Goal: Transaction & Acquisition: Subscribe to service/newsletter

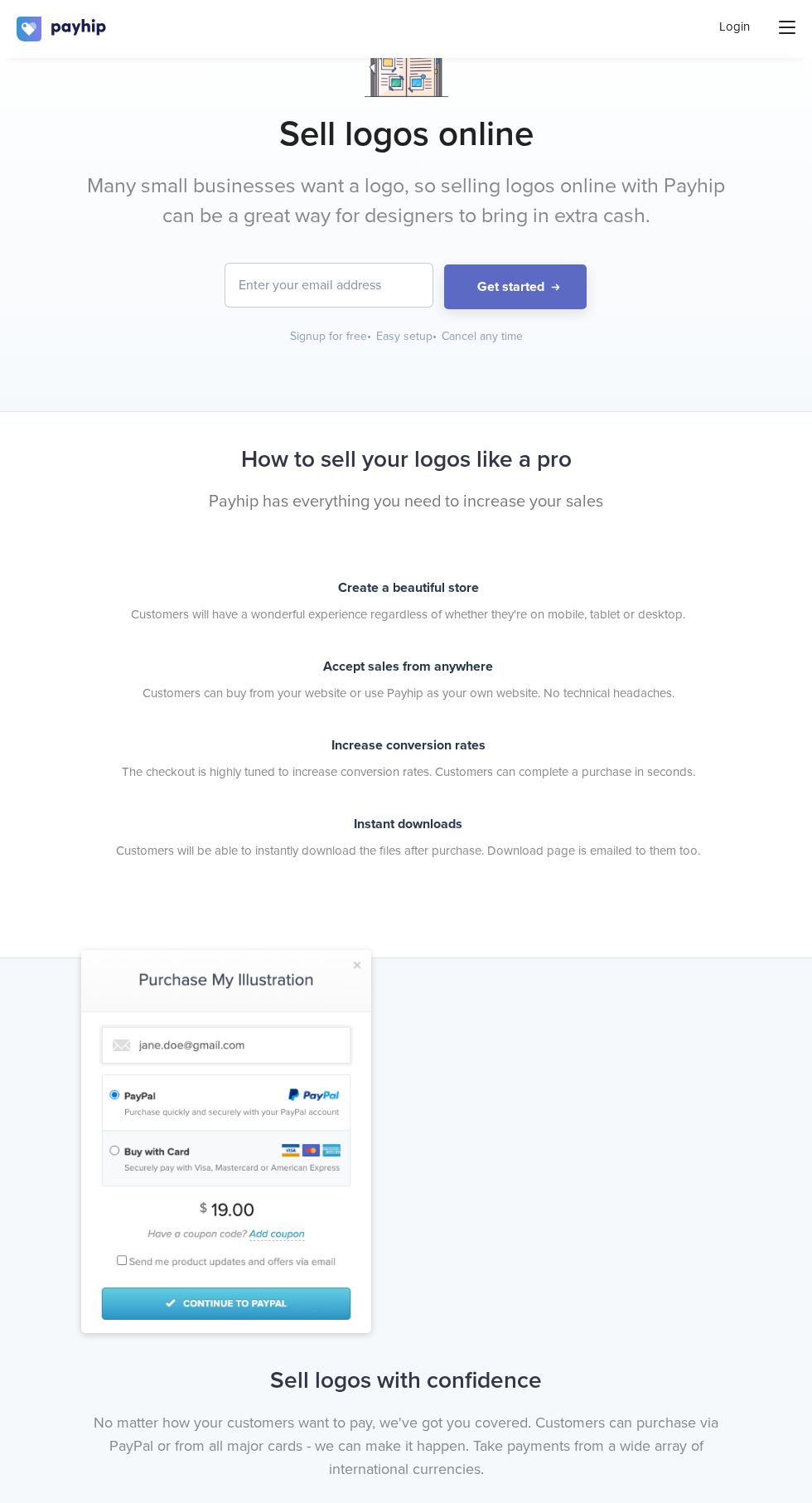
scroll to position [59, 0]
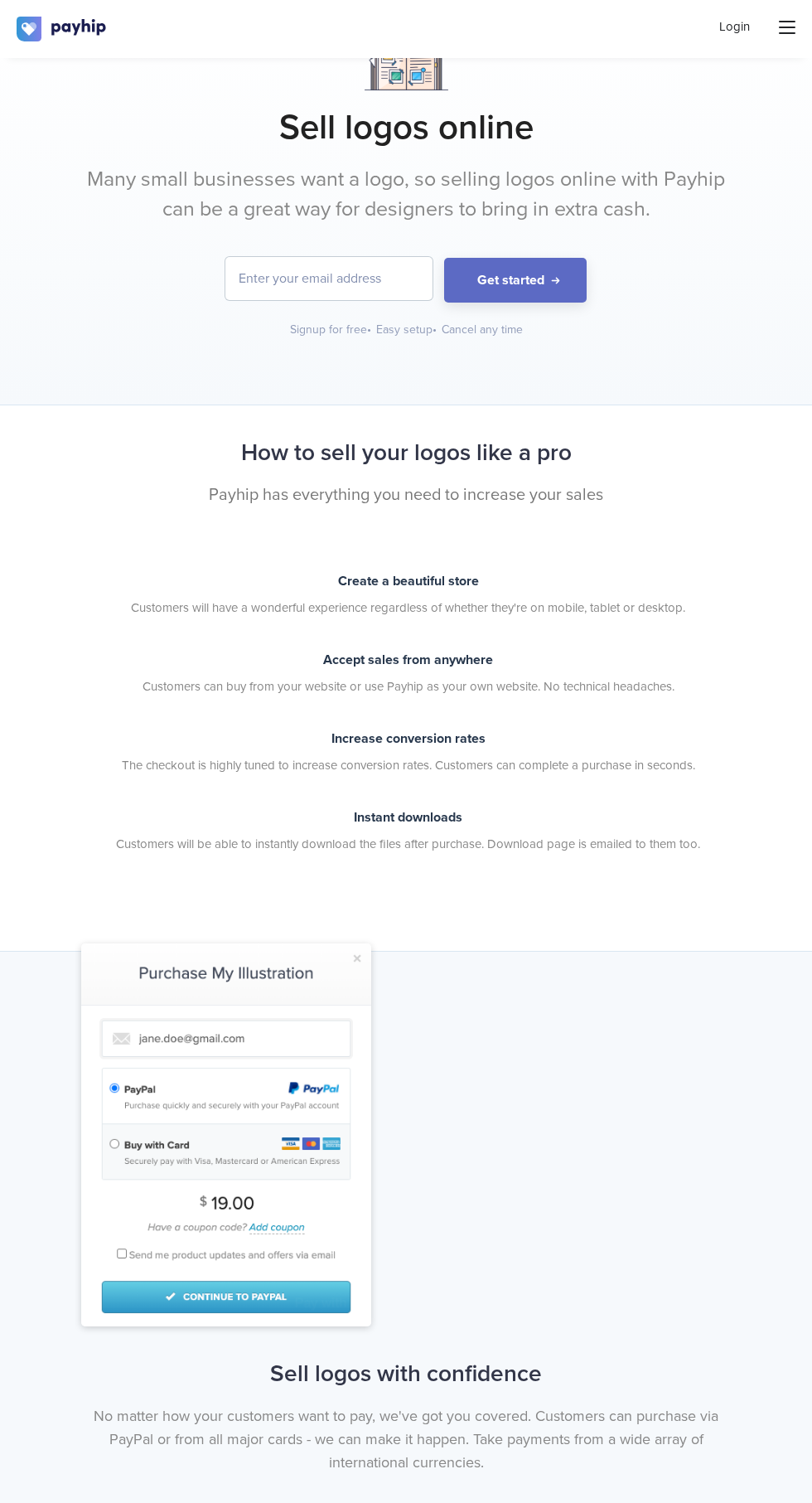
click at [305, 277] on input "email" at bounding box center [329, 279] width 207 height 43
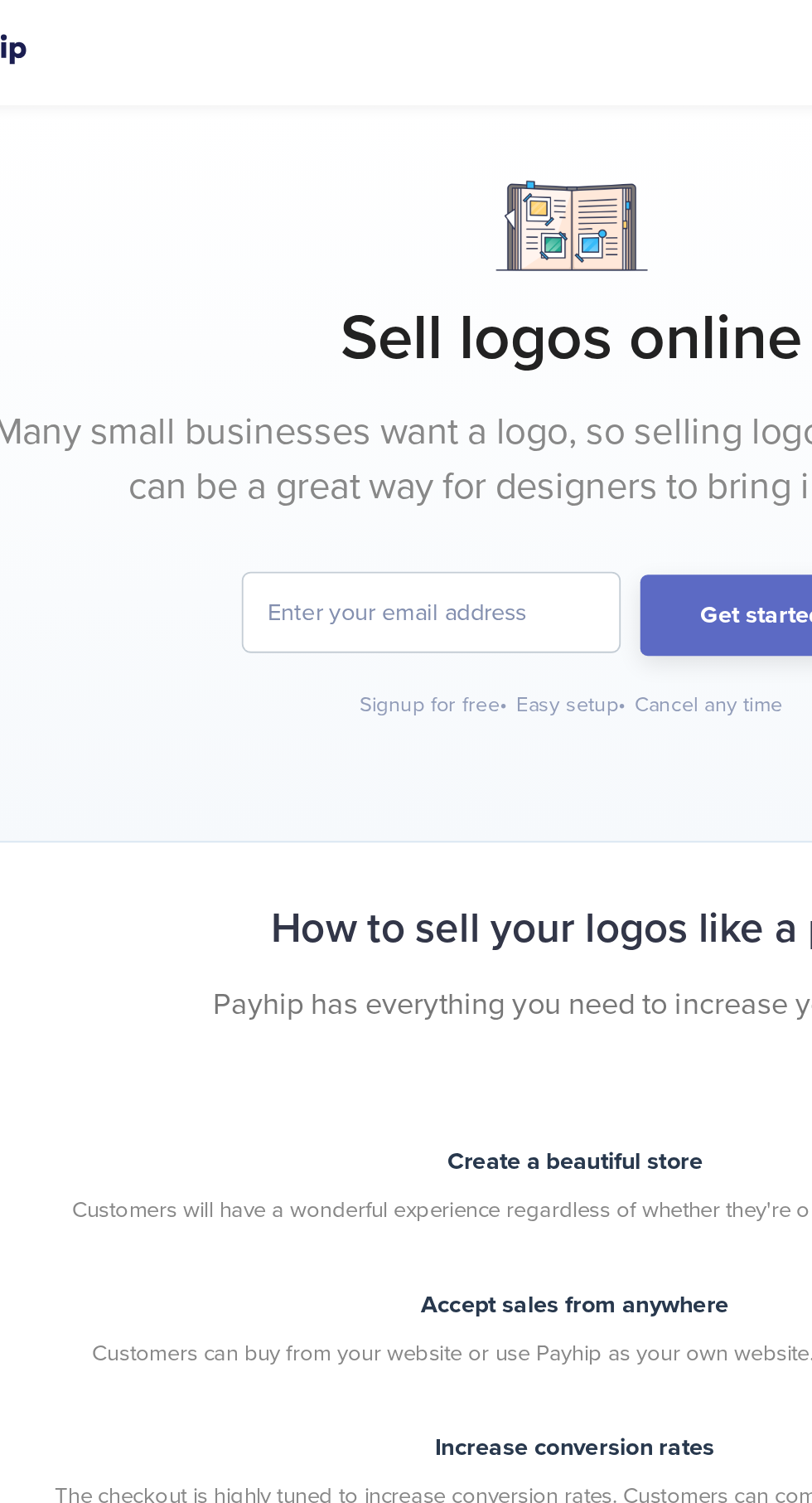
type input "sbihg85@gmail.com"
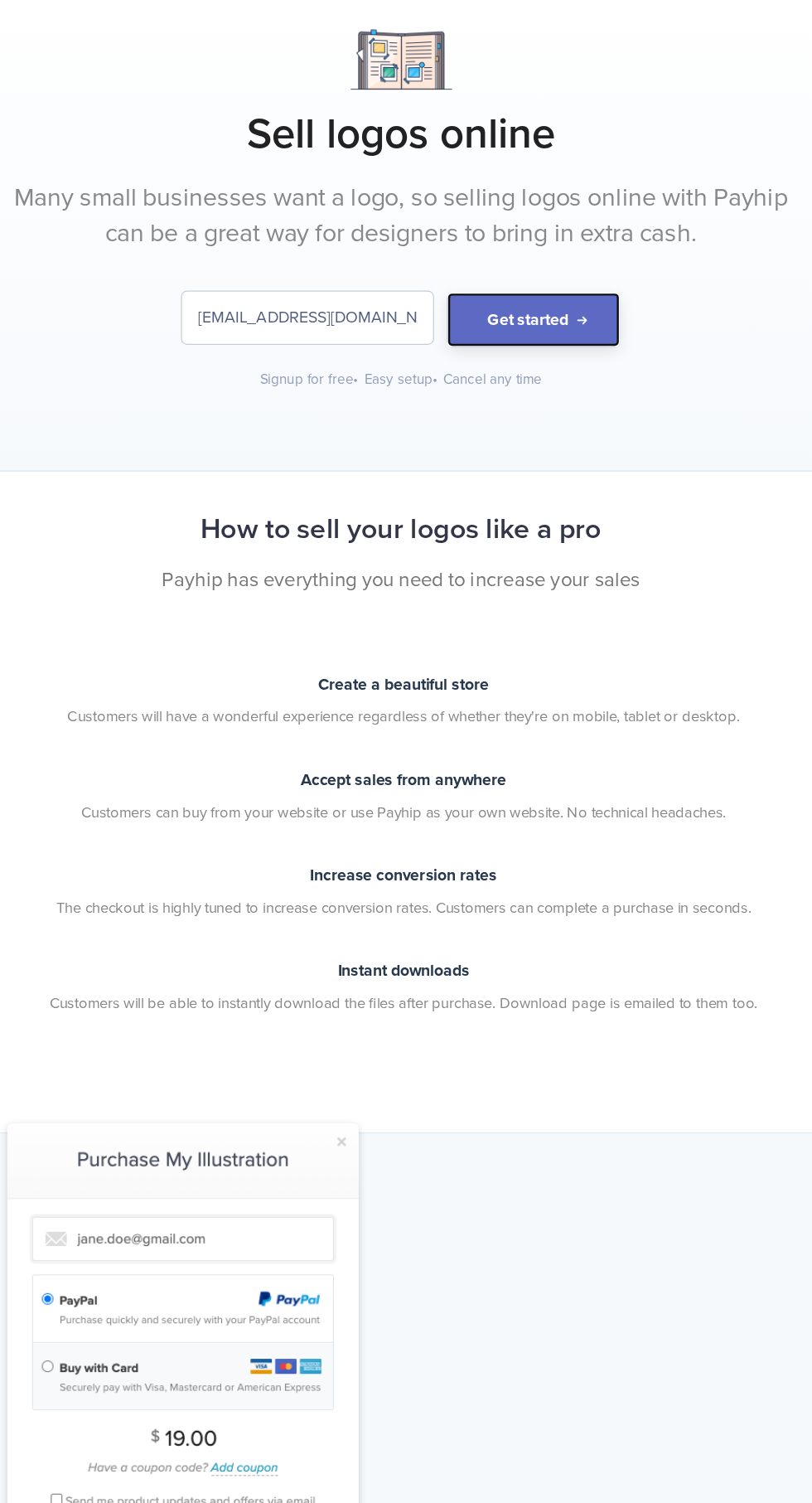
click at [521, 335] on button "Get started" at bounding box center [515, 339] width 142 height 46
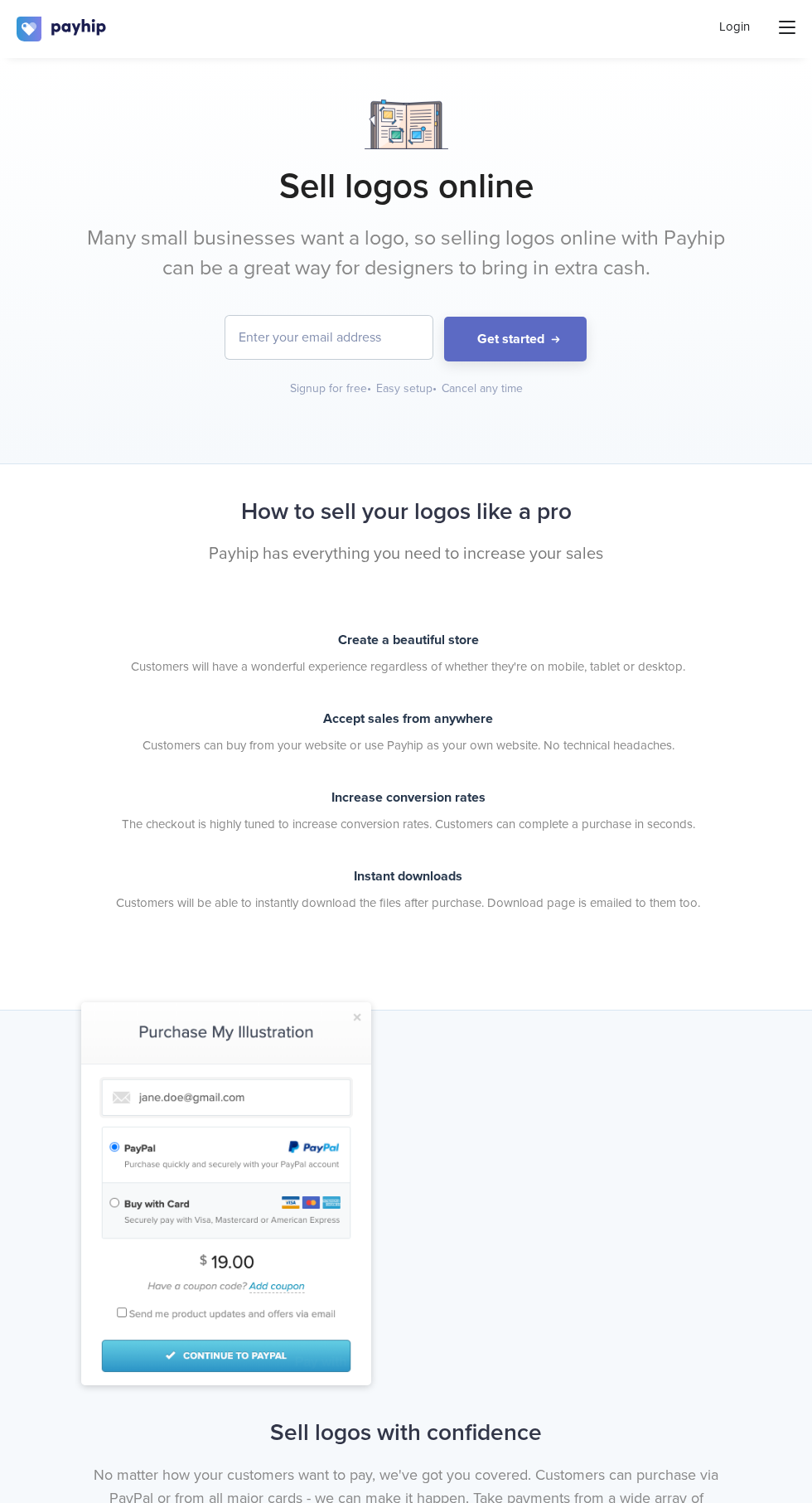
scroll to position [6256, 0]
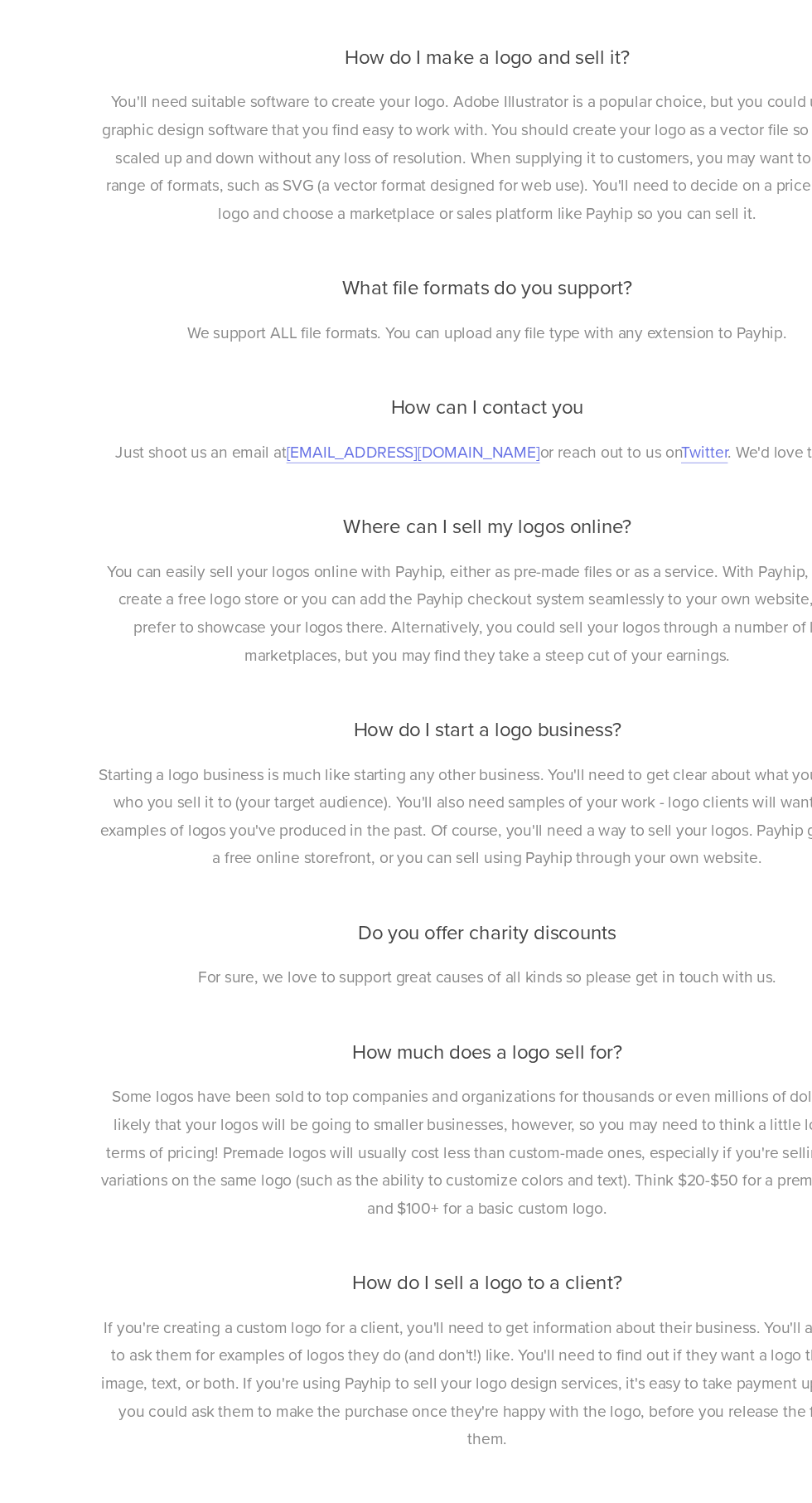
click at [37, 1022] on div "Frequently asked questions Useful things to know from our helpful customer supp…" at bounding box center [406, 434] width 812 height 2268
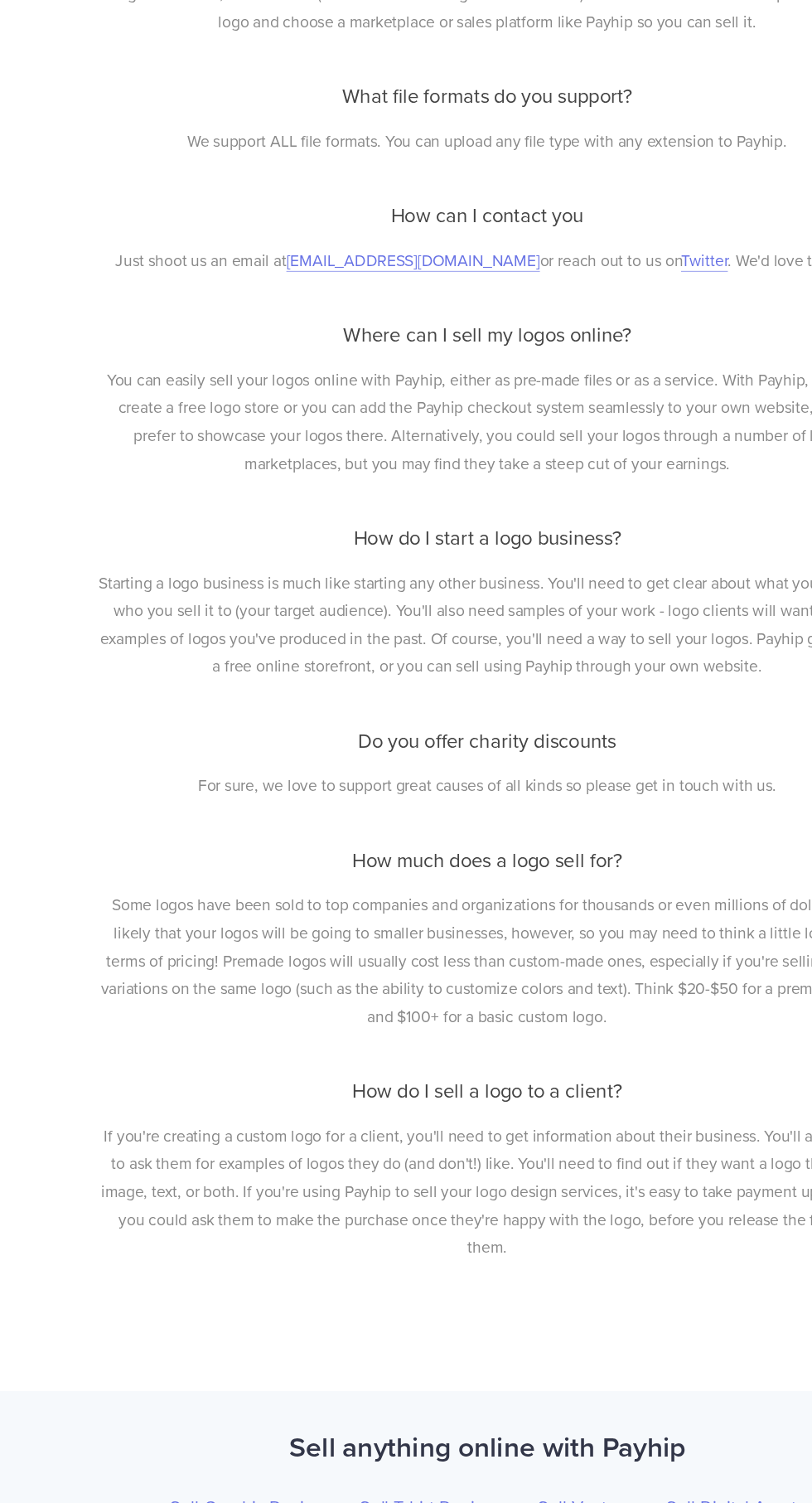
click at [36, 1009] on div "Frequently asked questions Useful things to know from our helpful customer supp…" at bounding box center [406, 272] width 812 height 2268
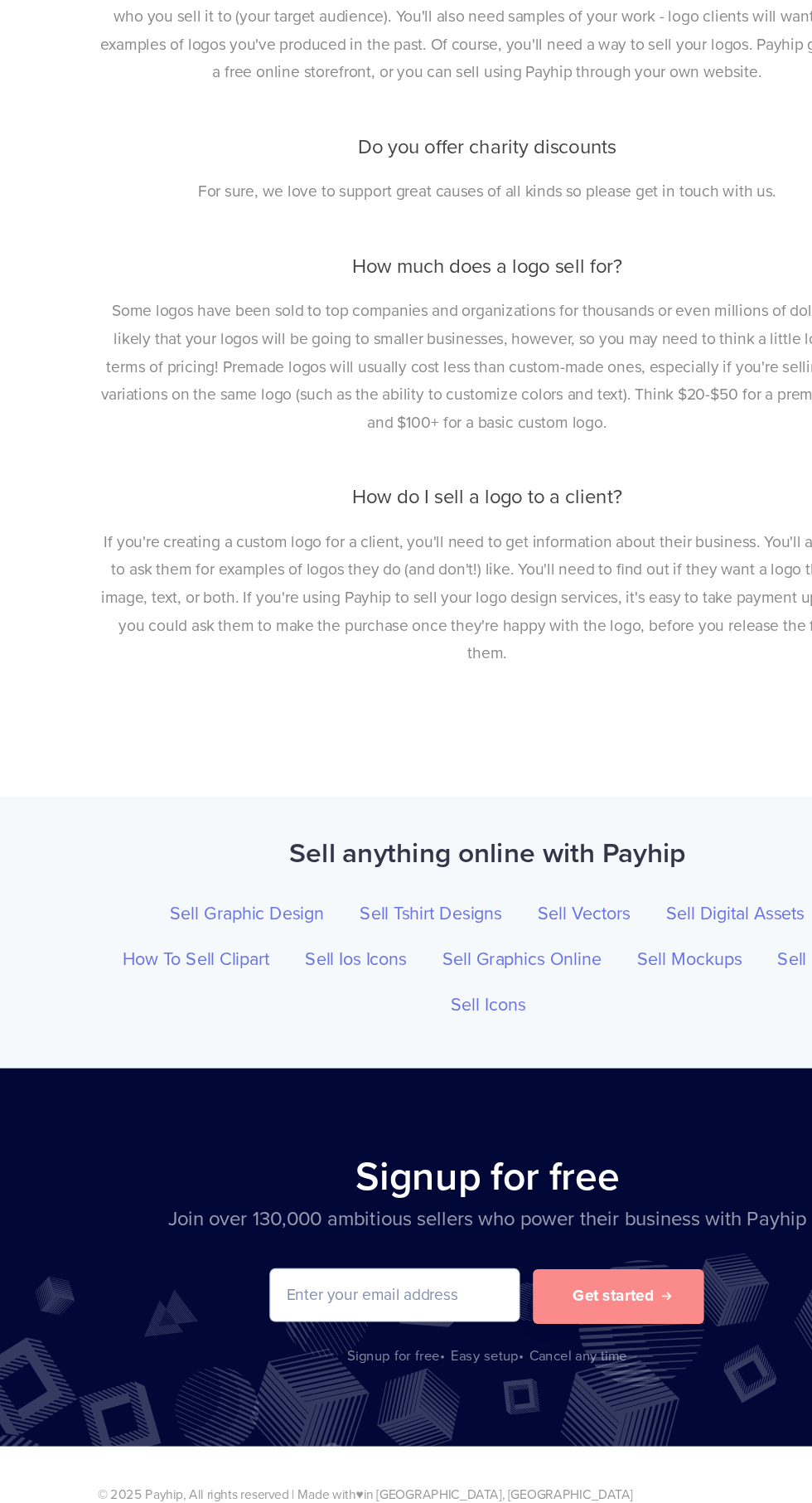
scroll to position [6919, 0]
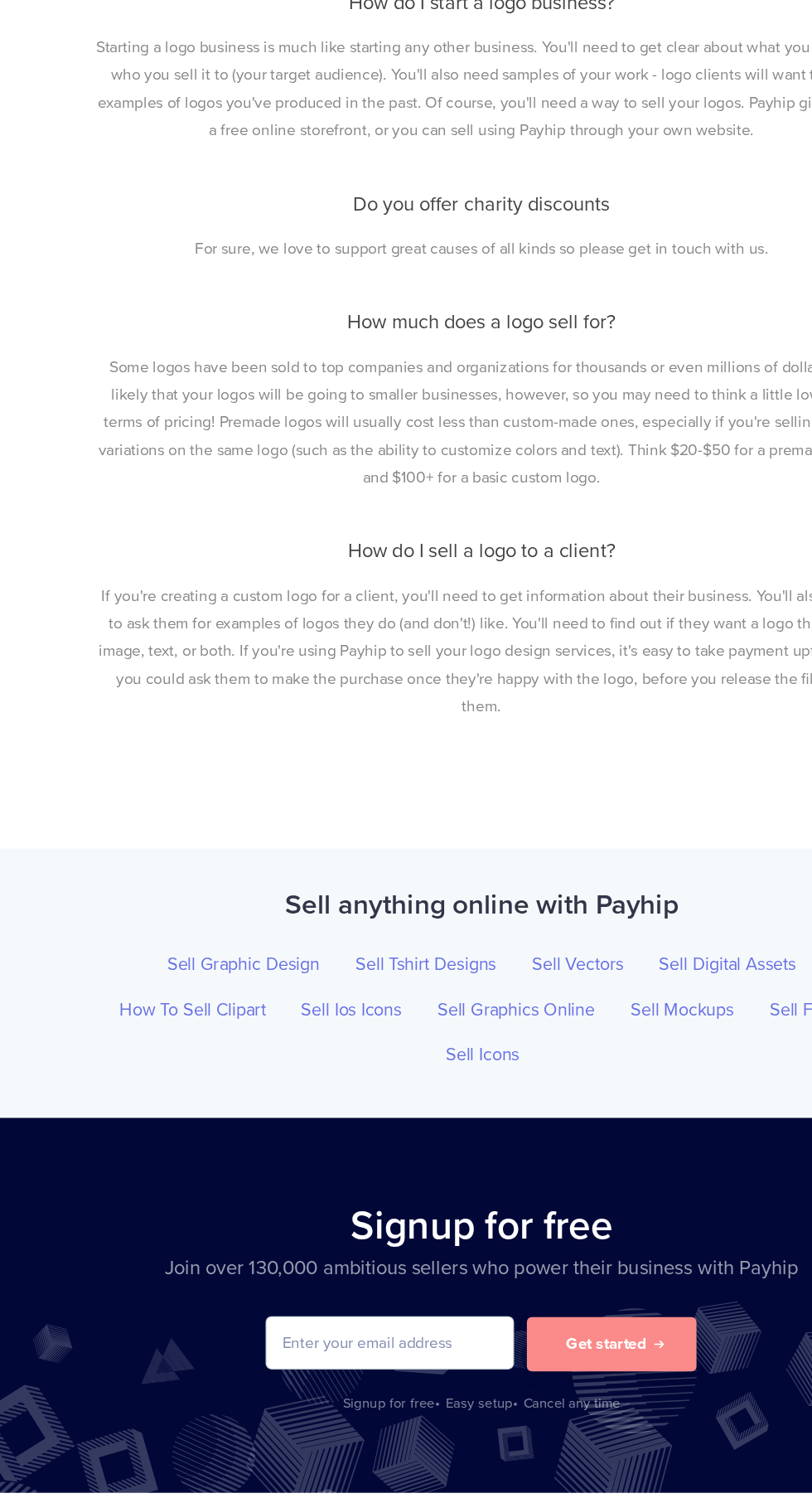
click at [31, 1280] on div "Signup for free Join over 130,000 ambitious sellers who power their business wi…" at bounding box center [406, 1289] width 812 height 315
click at [26, 1288] on div "Signup for free Join over 130,000 ambitious sellers who power their business wi…" at bounding box center [406, 1289] width 812 height 315
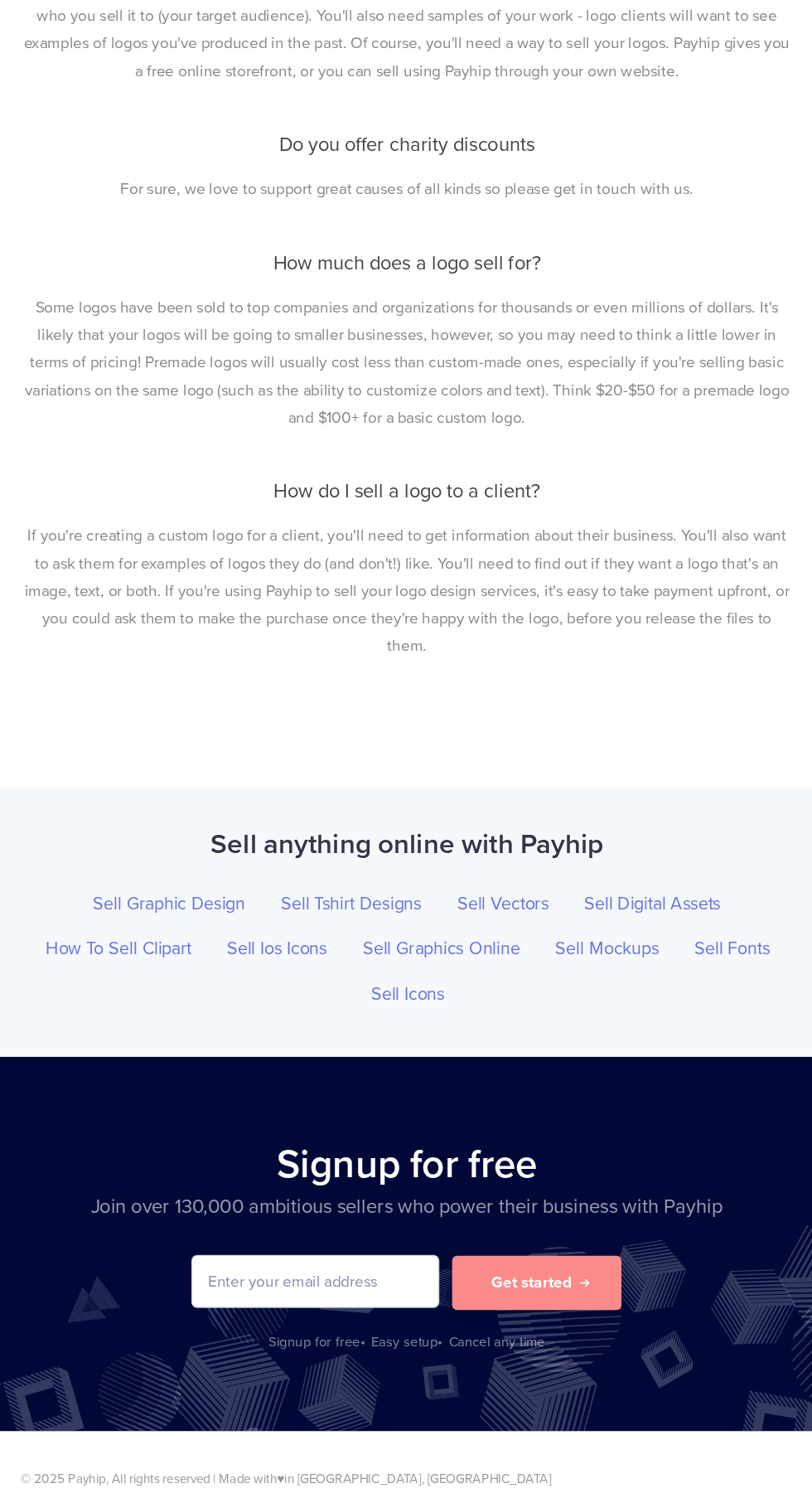
scroll to position [6934, 0]
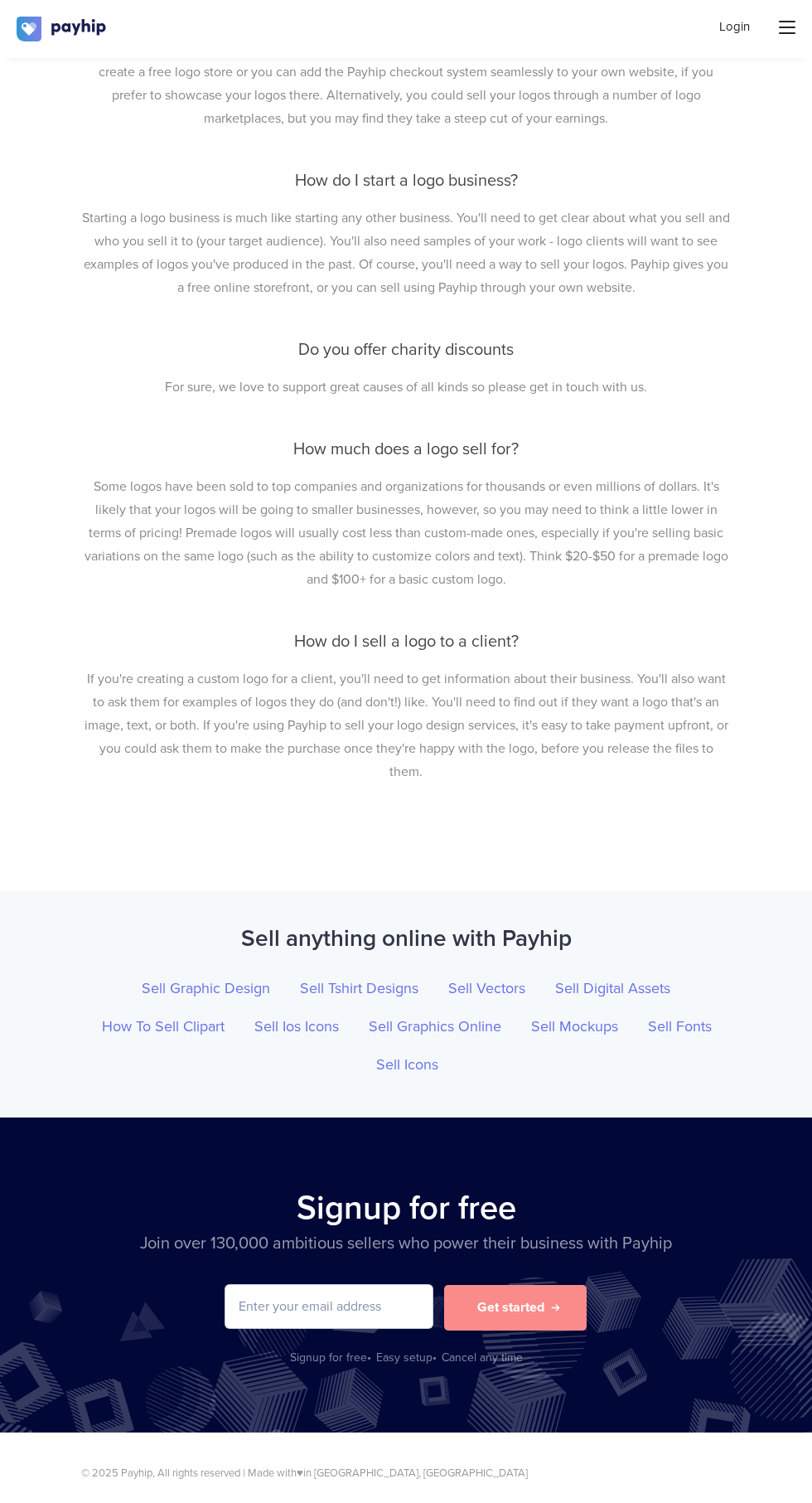
click at [771, 902] on div "Sell anything online with Payhip Sell Graphic Design Sell Tshirt Designs Sell V…" at bounding box center [406, 1004] width 812 height 226
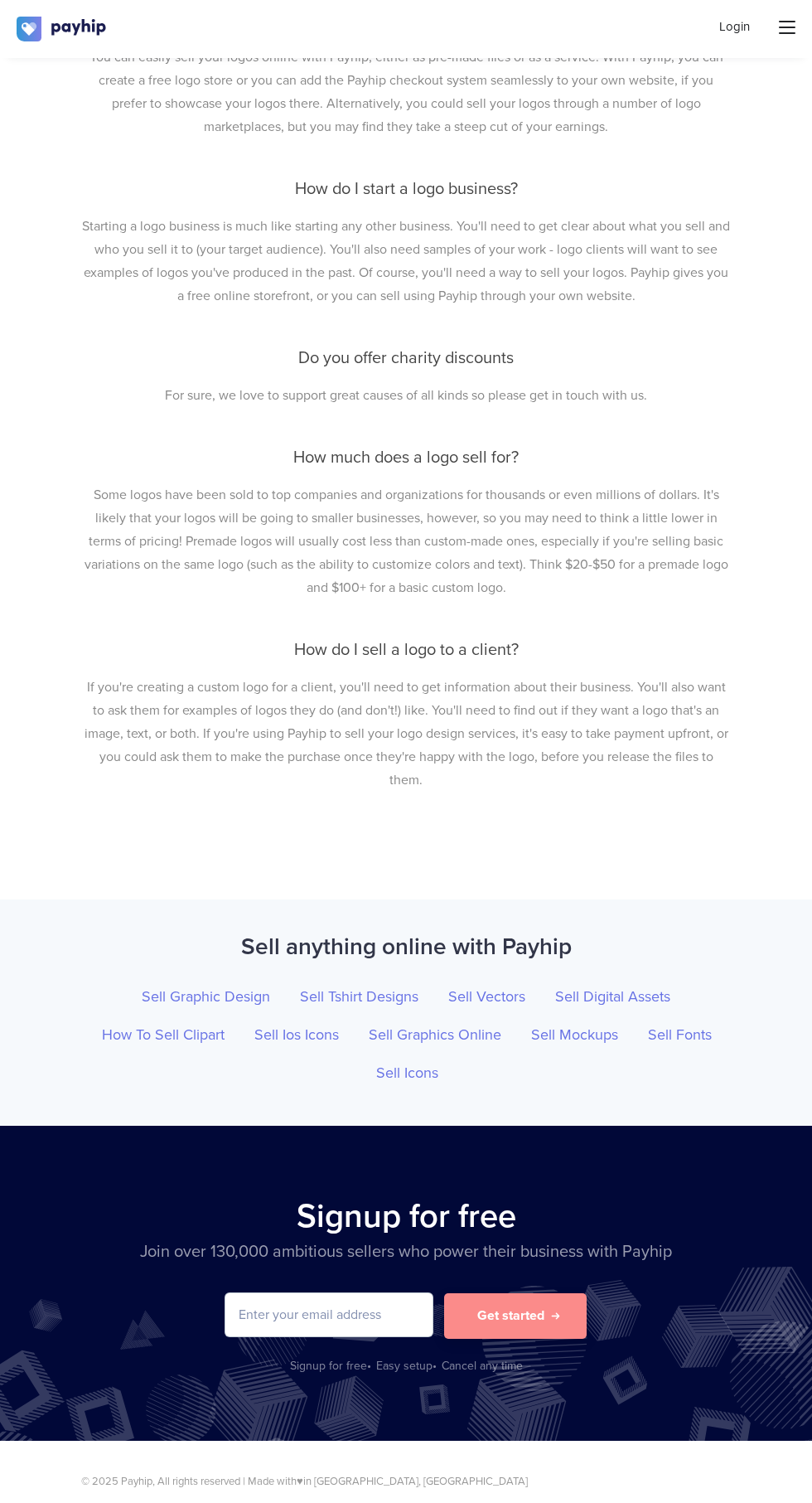
click at [766, 912] on div "Sell anything online with Payhip Sell Graphic Design Sell Tshirt Designs Sell V…" at bounding box center [406, 1013] width 812 height 226
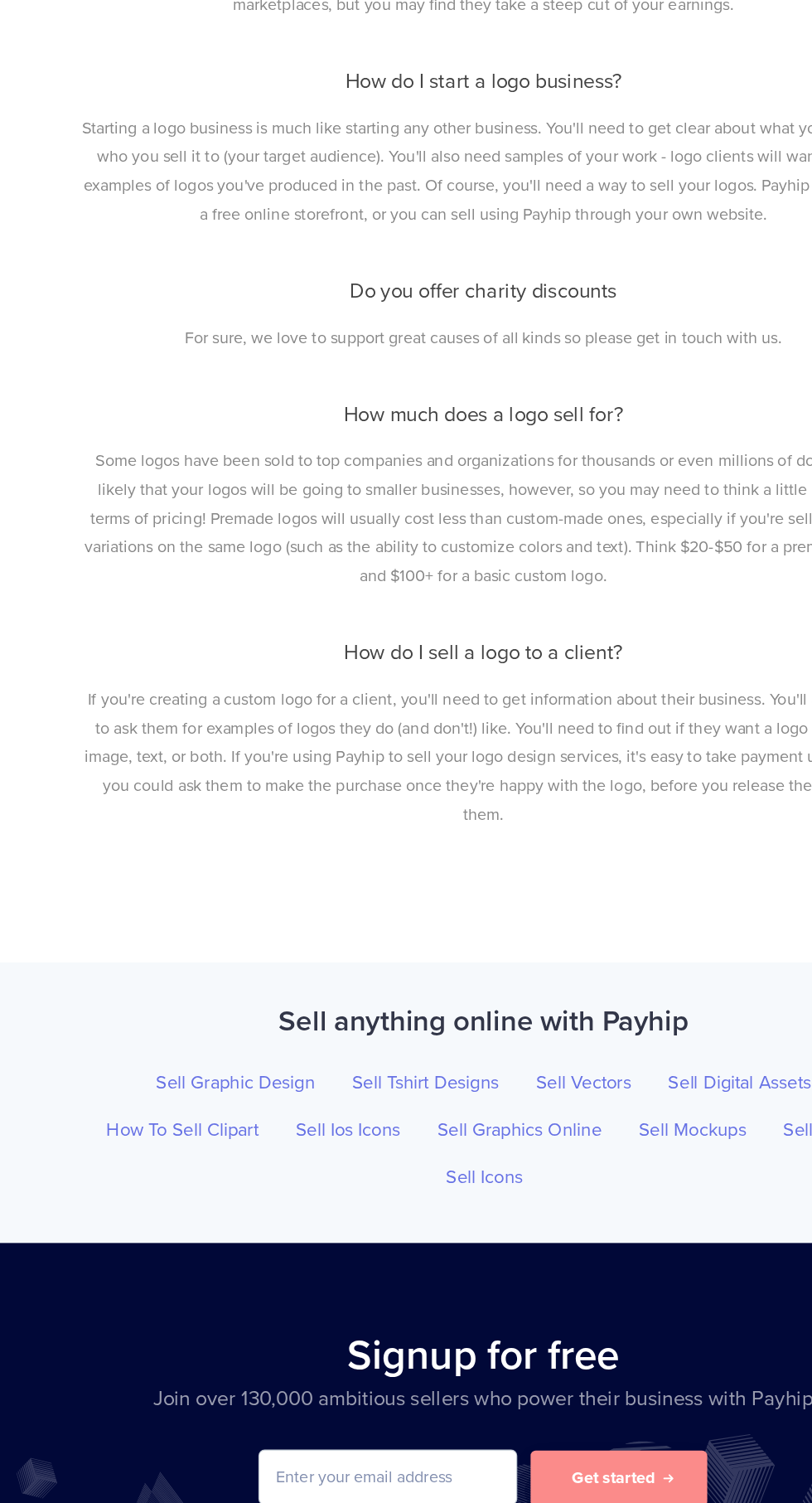
scroll to position [6808, 0]
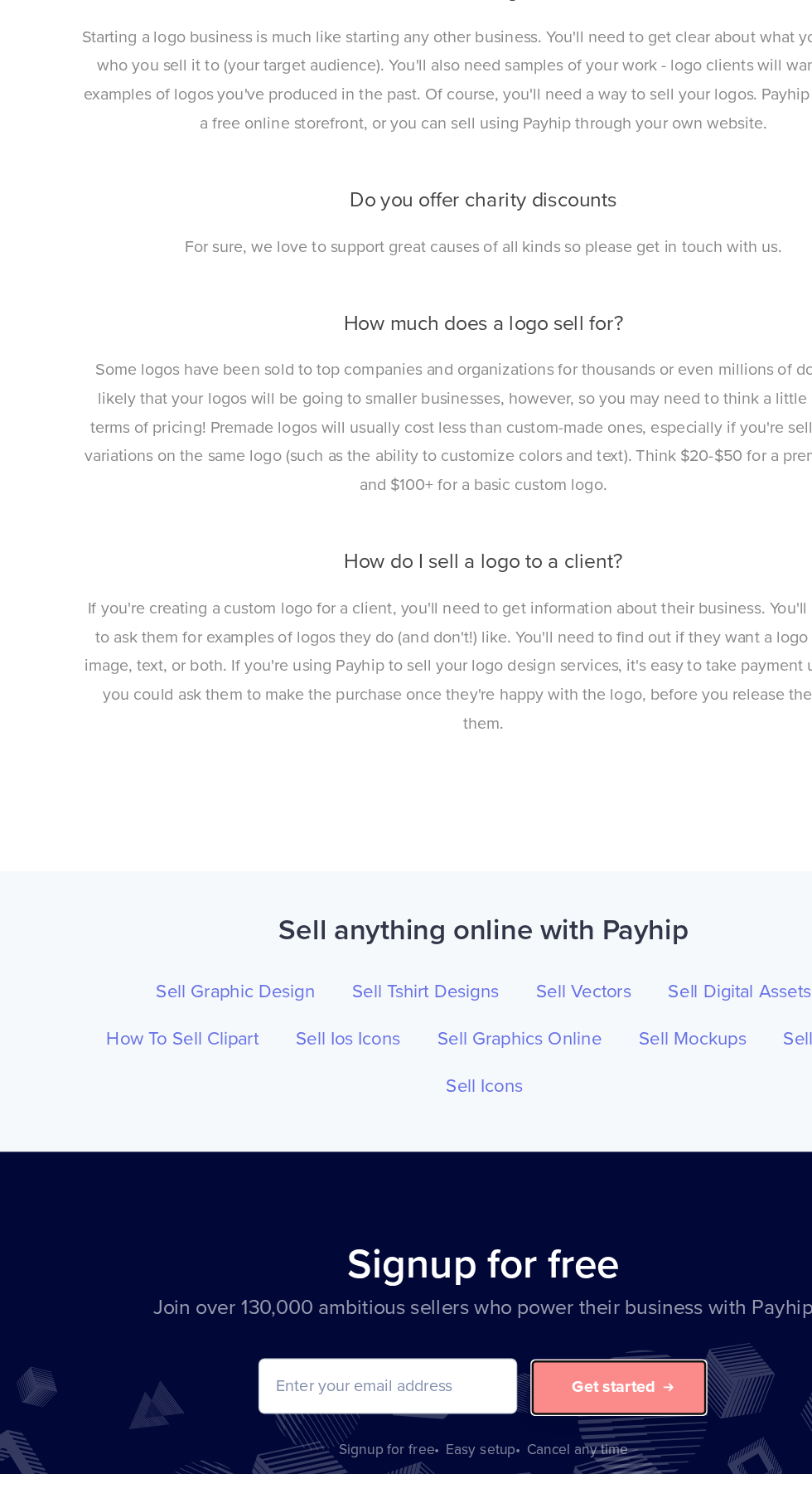
click at [484, 1417] on button "Get started" at bounding box center [515, 1434] width 142 height 46
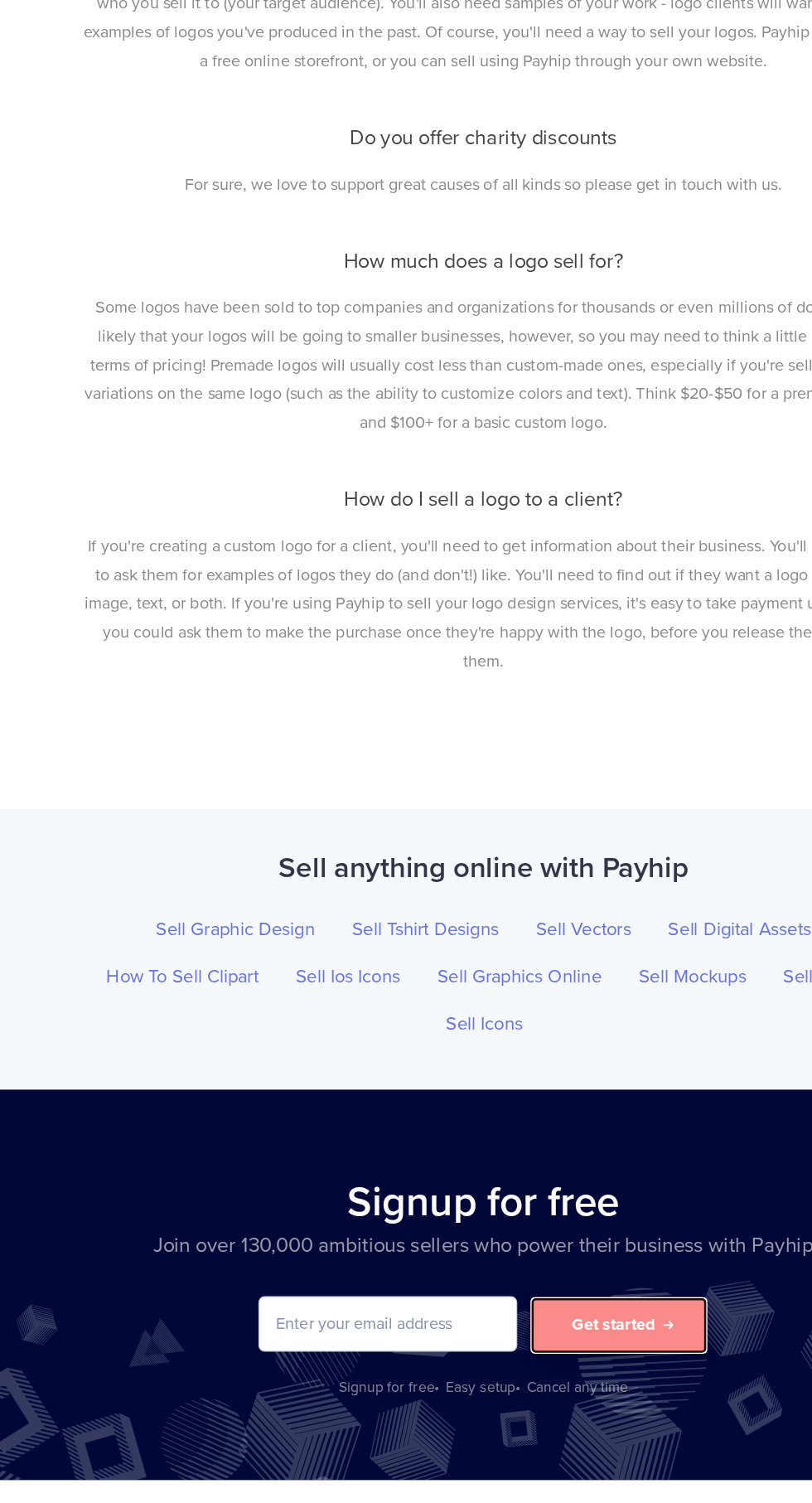
scroll to position [6925, 0]
